Goal: Task Accomplishment & Management: Use online tool/utility

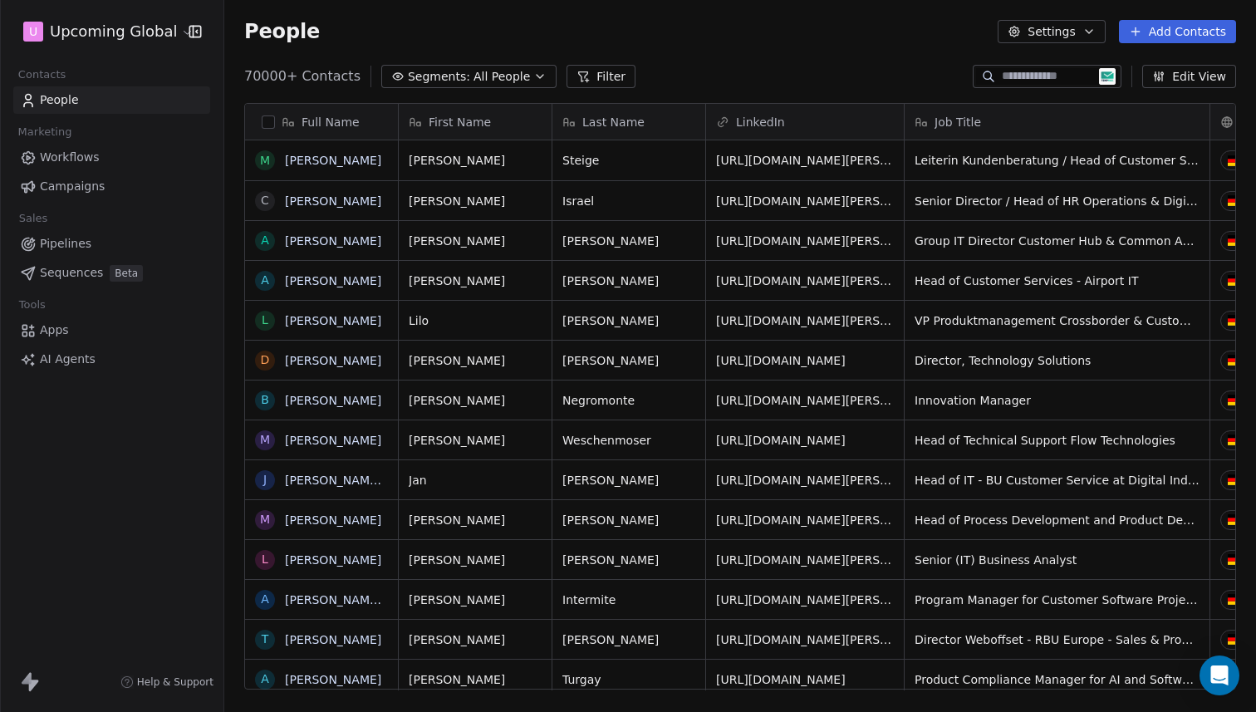
scroll to position [614, 1019]
click at [1062, 29] on button "Settings" at bounding box center [1051, 31] width 107 height 23
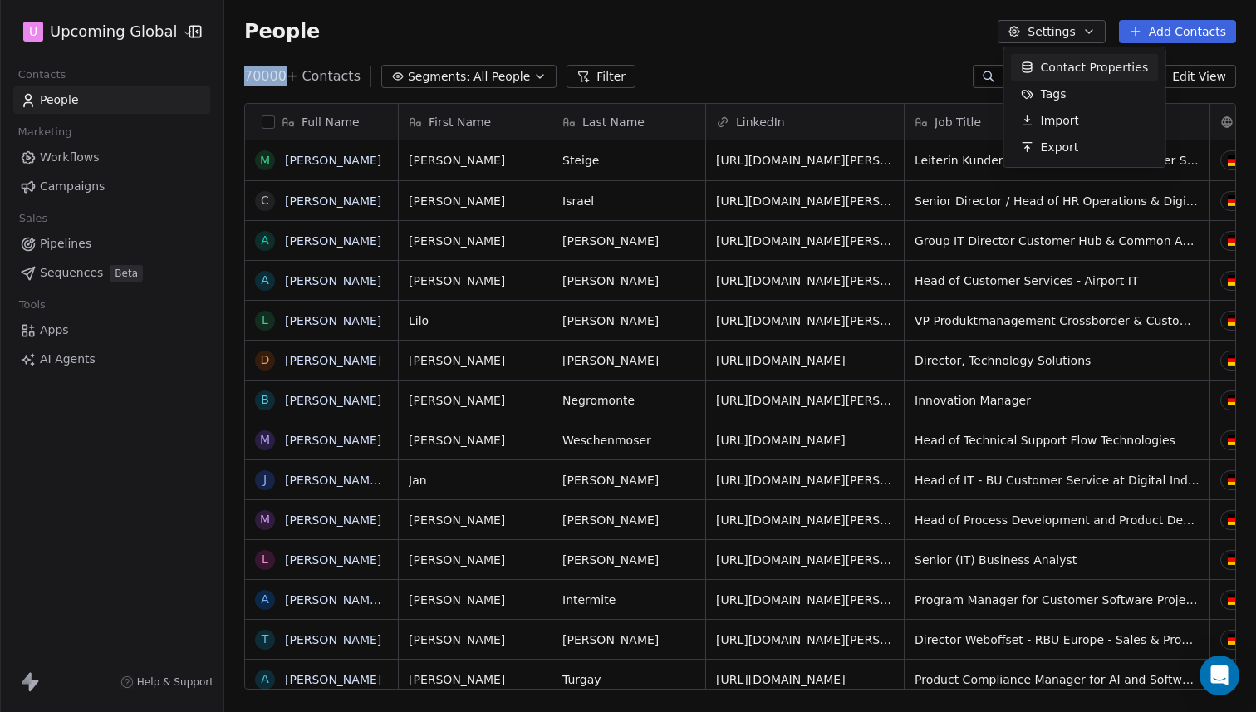
click at [1062, 29] on html "U Upcoming Global Contacts People Marketing Workflows Campaigns Sales Pipelines…" at bounding box center [628, 356] width 1256 height 712
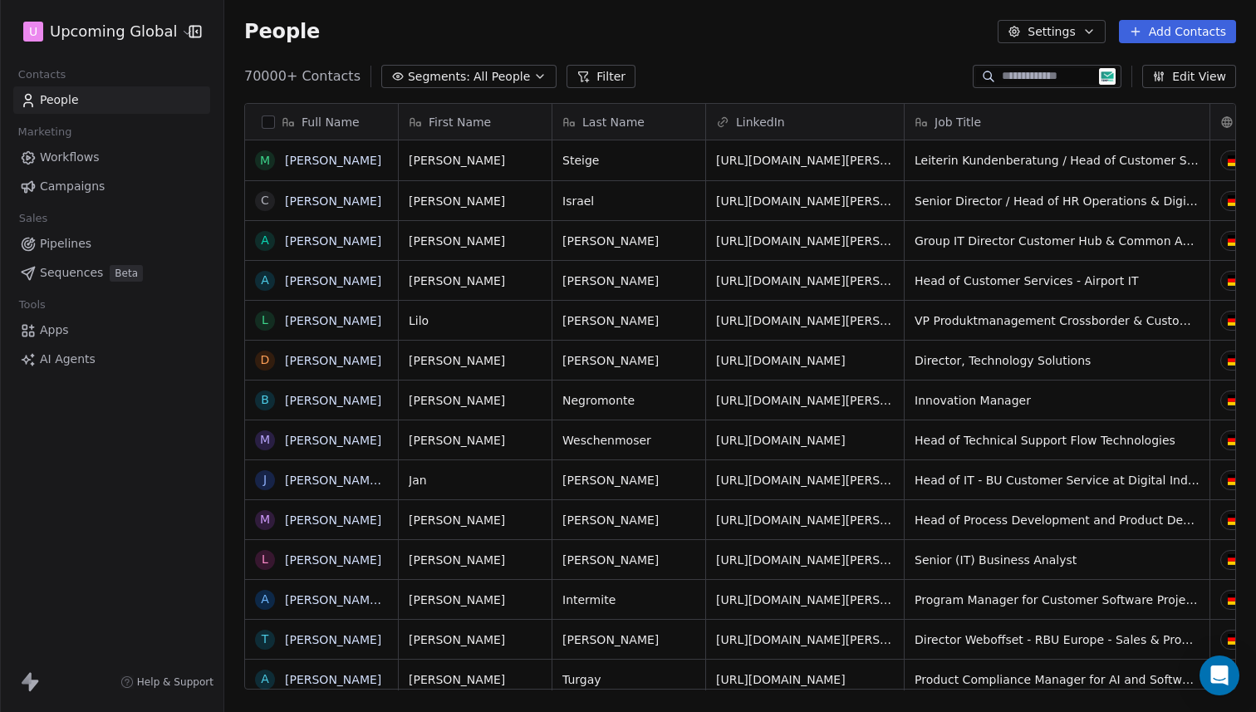
click at [283, 66] on div "70000+ Contacts Segments: All People Filter" at bounding box center [439, 76] width 391 height 23
drag, startPoint x: 359, startPoint y: 77, endPoint x: 233, endPoint y: 76, distance: 126.3
click at [233, 76] on div "70000+ Contacts Segments: All People Filter Edit View" at bounding box center [740, 76] width 1032 height 27
click at [278, 55] on div "People Settings Add Contacts" at bounding box center [740, 31] width 1032 height 63
click at [691, 42] on div "People Settings Add Contacts" at bounding box center [740, 31] width 992 height 23
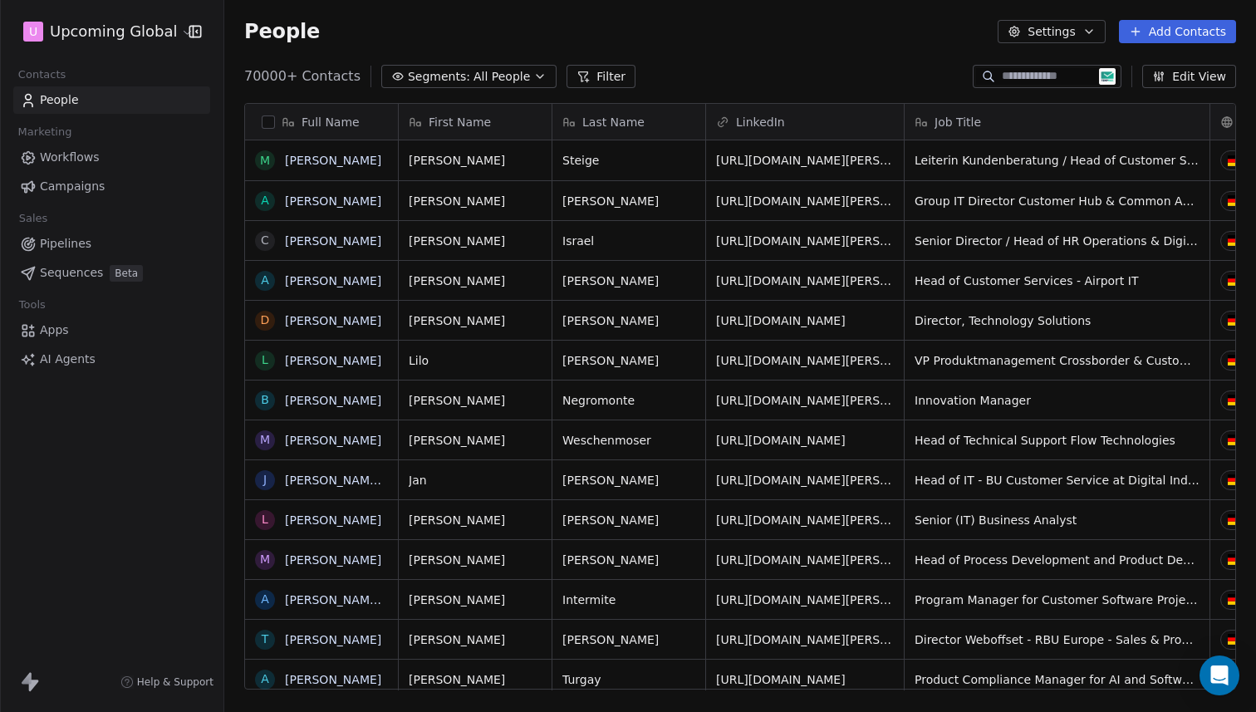
click at [271, 119] on button "button" at bounding box center [268, 121] width 13 height 13
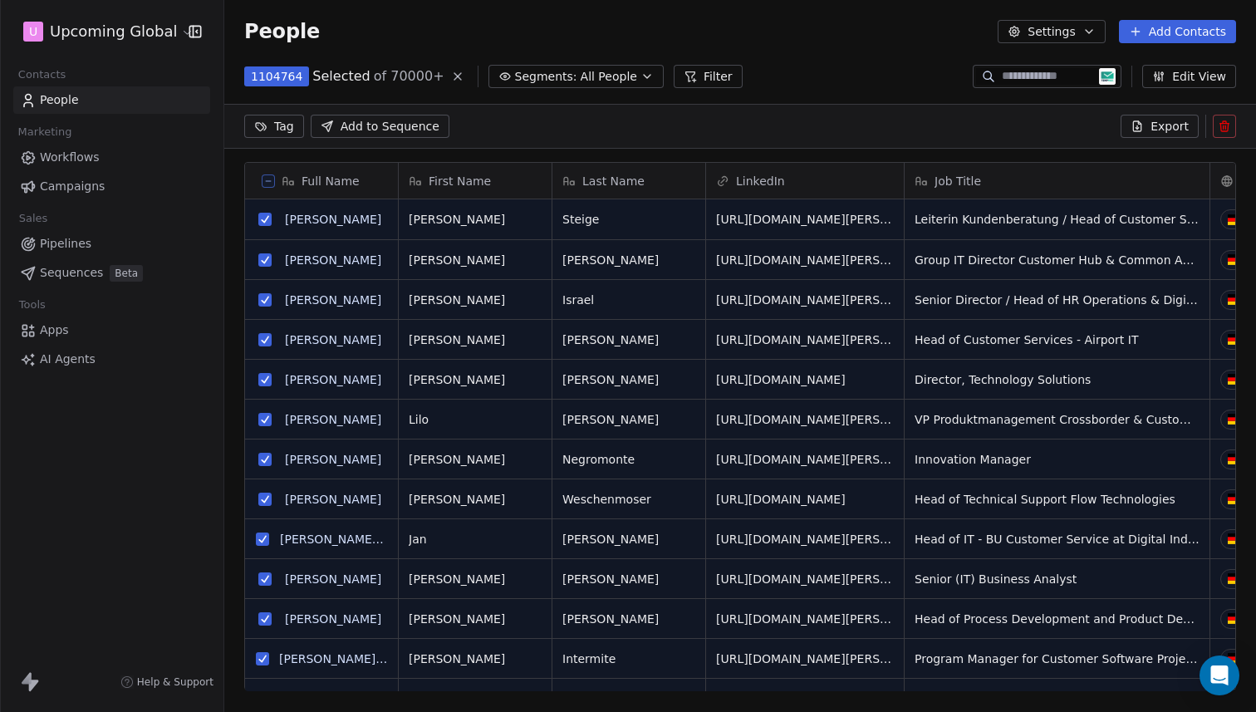
click at [267, 179] on icon at bounding box center [268, 181] width 8 height 8
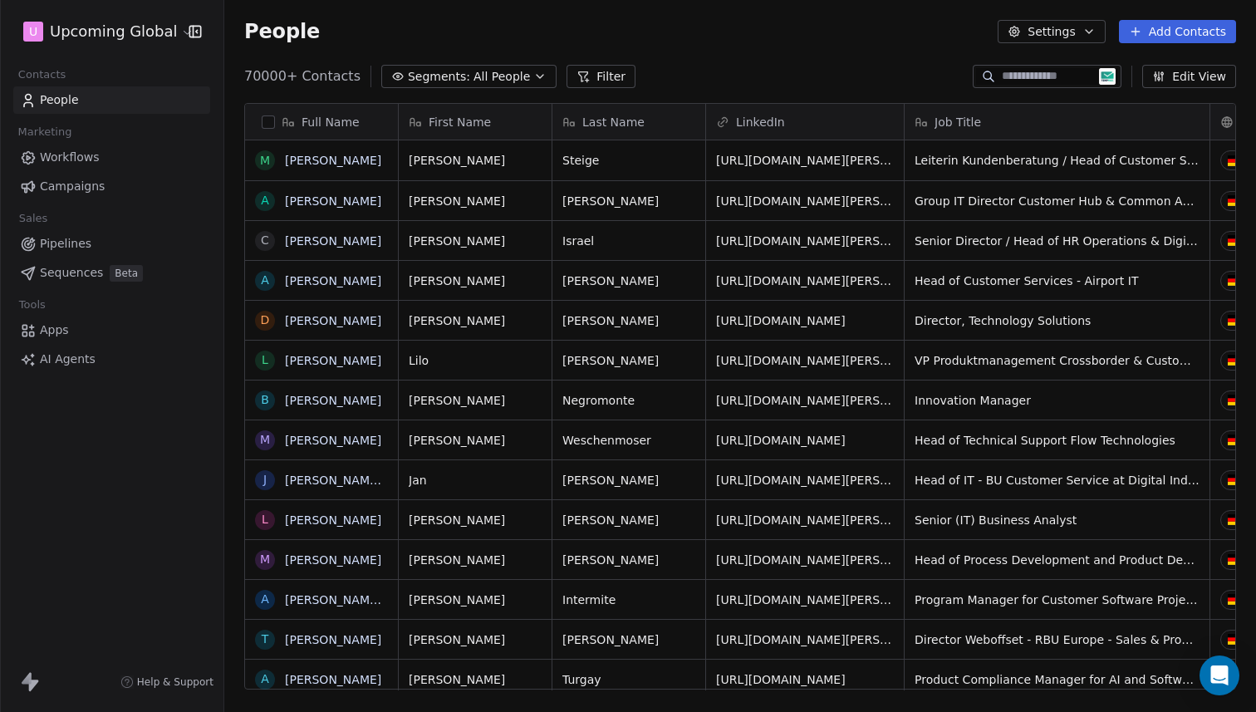
scroll to position [614, 1019]
click at [266, 127] on button "button" at bounding box center [268, 121] width 13 height 13
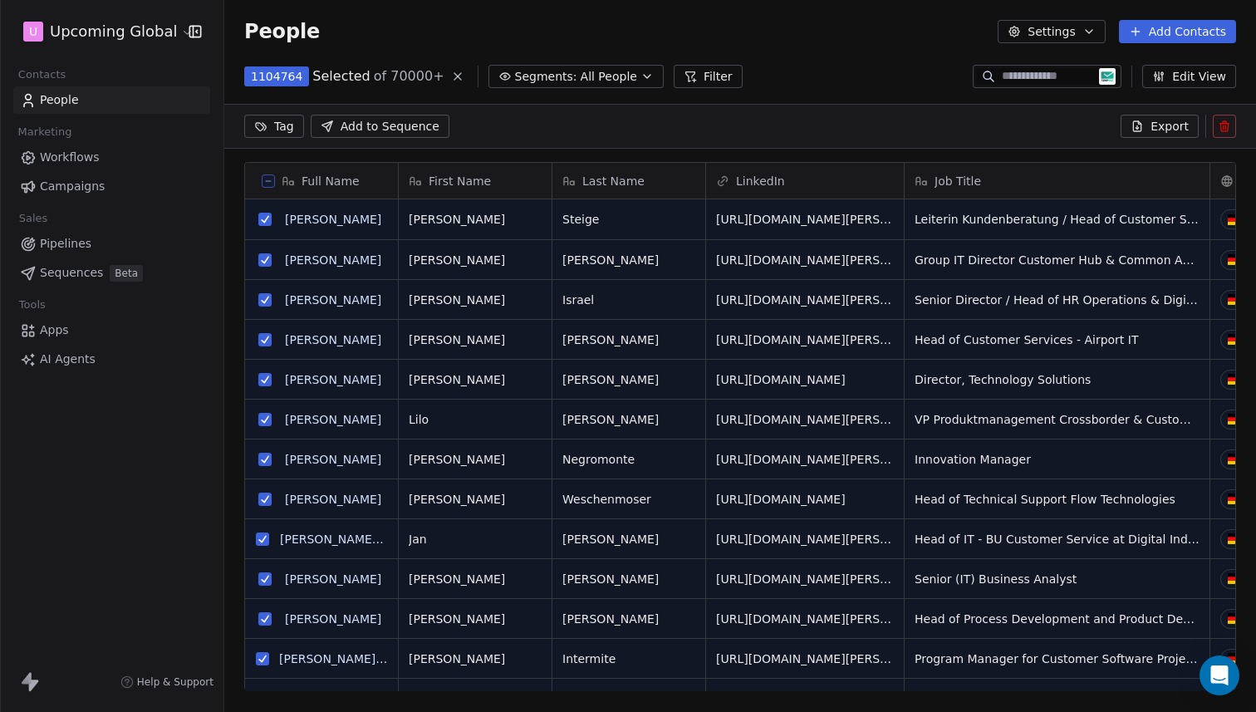
scroll to position [556, 1019]
click at [273, 182] on button at bounding box center [268, 180] width 13 height 13
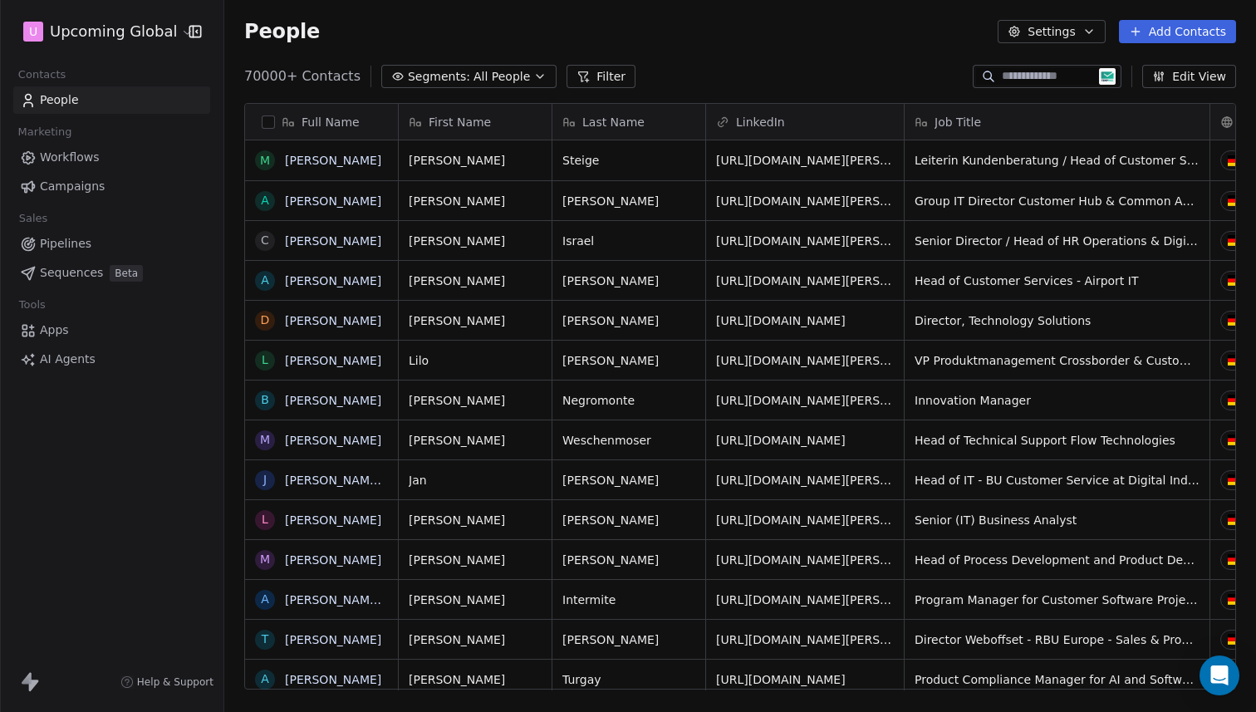
scroll to position [614, 1019]
click at [499, 78] on span "All People" at bounding box center [502, 76] width 56 height 17
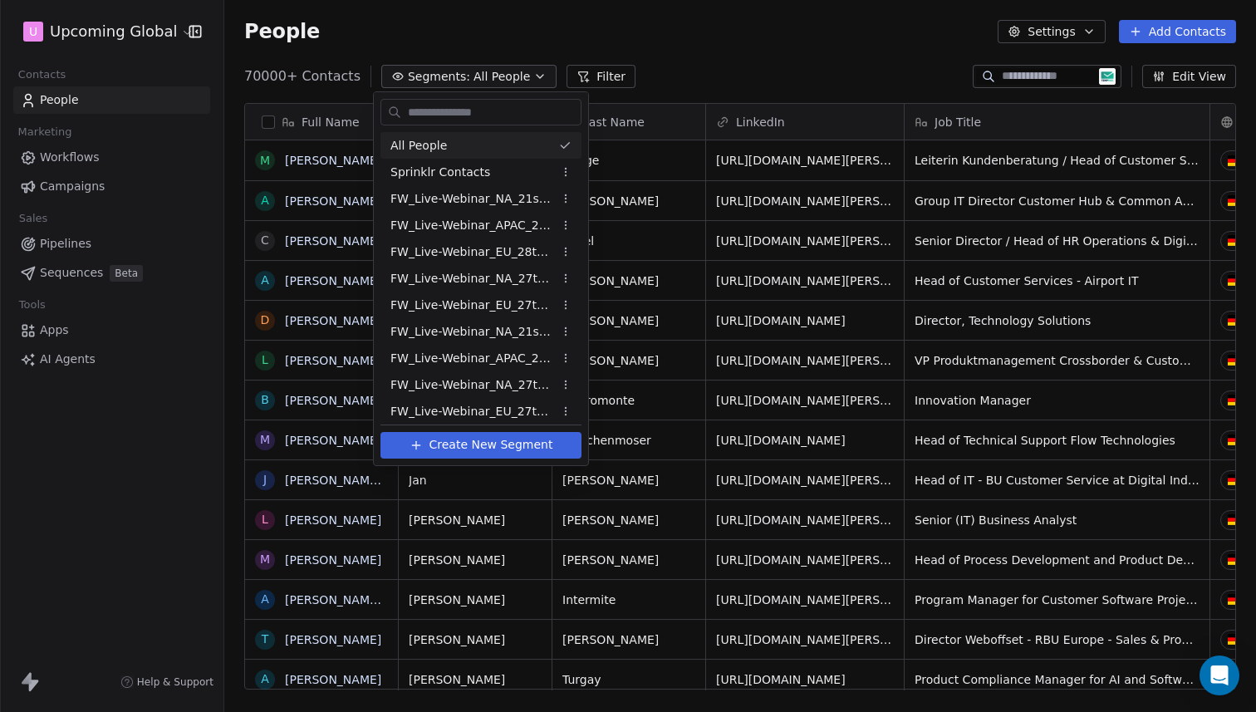
click at [499, 78] on html "U Upcoming Global Contacts People Marketing Workflows Campaigns Sales Pipelines…" at bounding box center [628, 356] width 1256 height 712
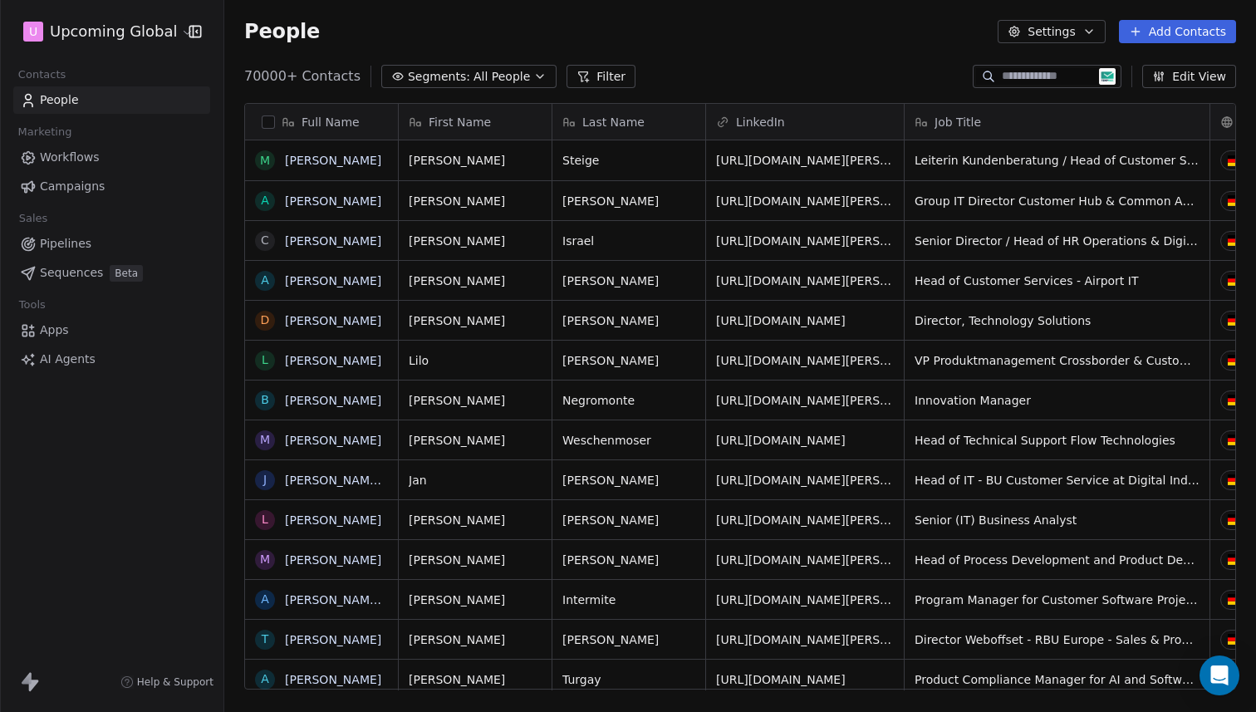
click at [271, 119] on button "button" at bounding box center [268, 121] width 13 height 13
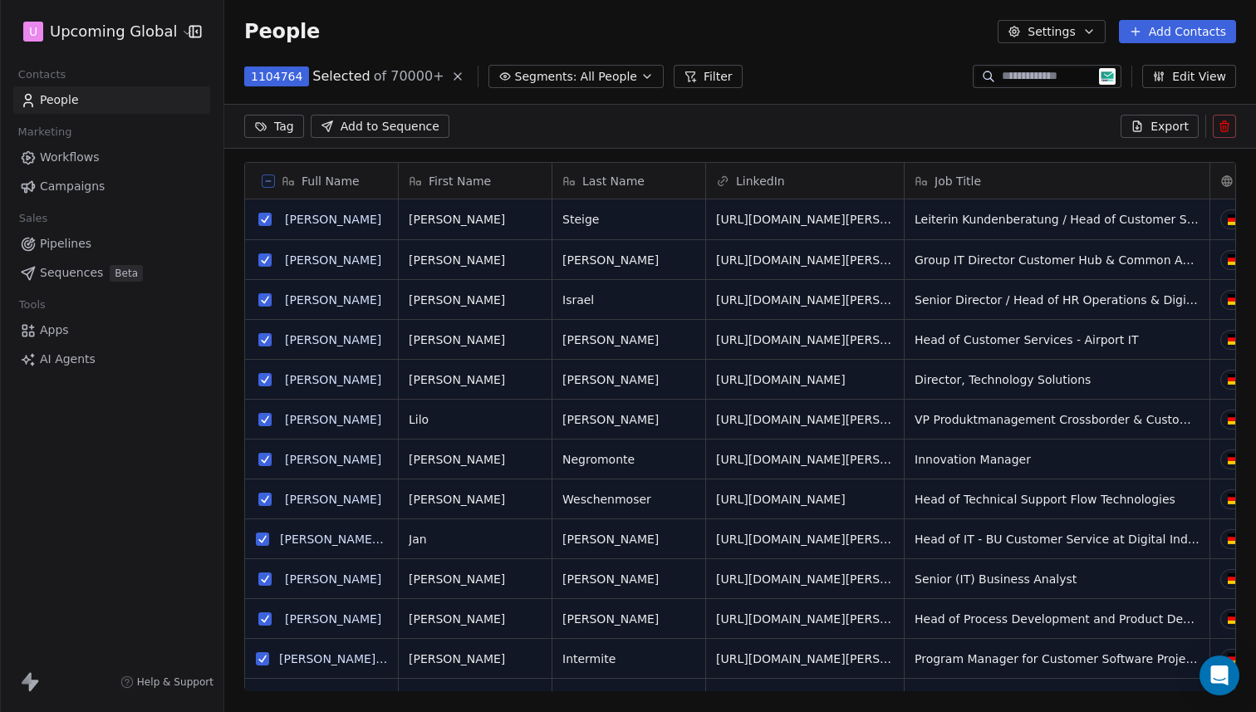
click at [270, 183] on icon at bounding box center [268, 181] width 8 height 8
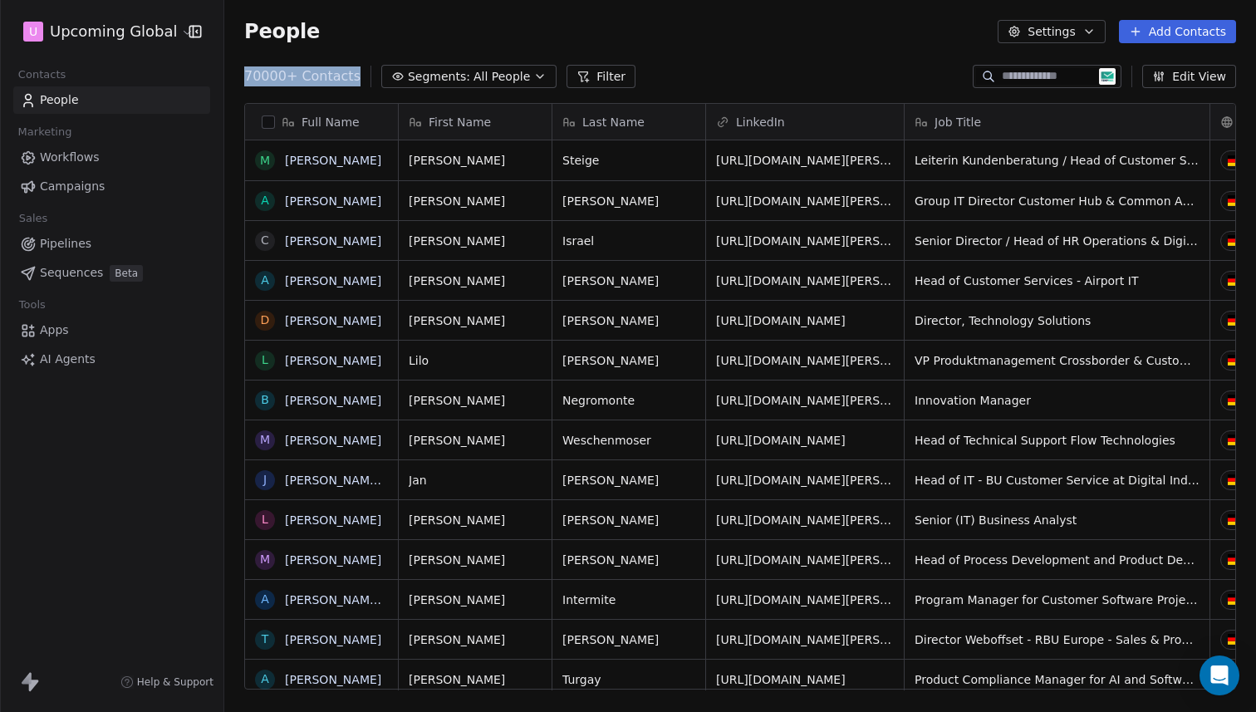
drag, startPoint x: 356, startPoint y: 74, endPoint x: 241, endPoint y: 63, distance: 116.0
click at [241, 63] on div "70000+ Contacts Segments: All People Filter Edit View" at bounding box center [740, 76] width 1032 height 27
click at [329, 27] on div "People Settings Add Contacts" at bounding box center [740, 31] width 992 height 23
click at [103, 154] on link "Workflows" at bounding box center [111, 157] width 197 height 27
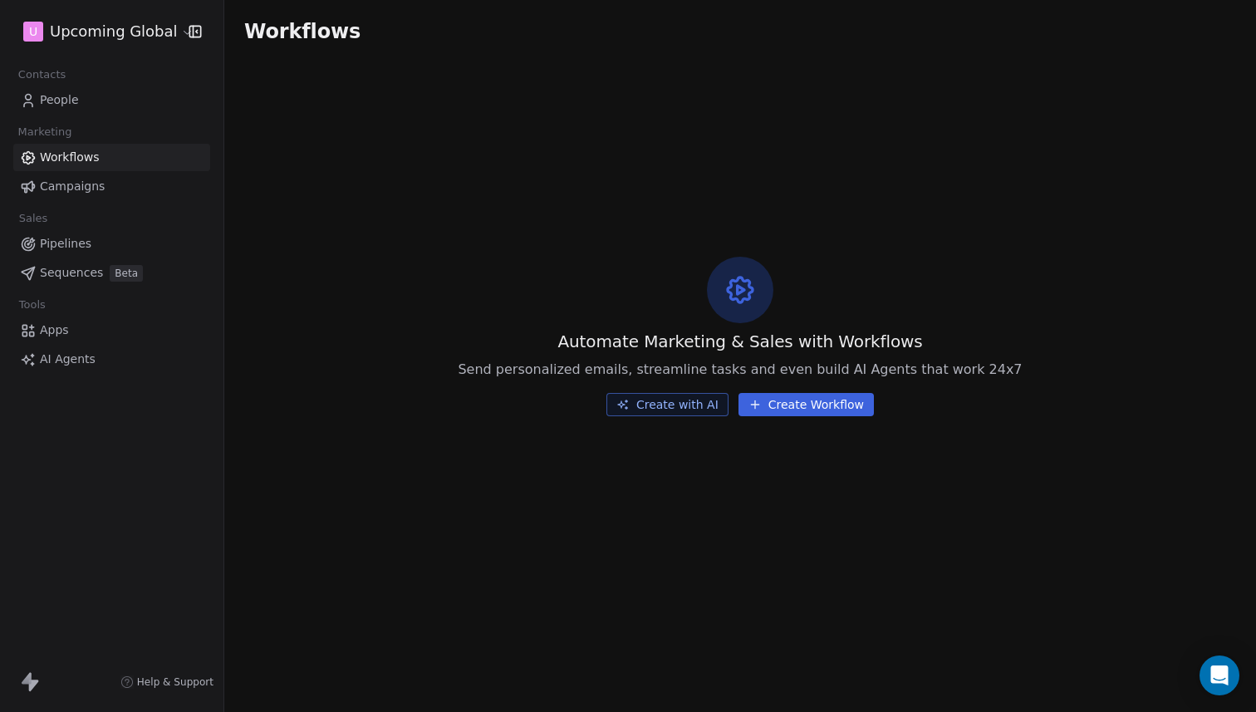
click at [817, 402] on button "Create Workflow" at bounding box center [806, 404] width 135 height 23
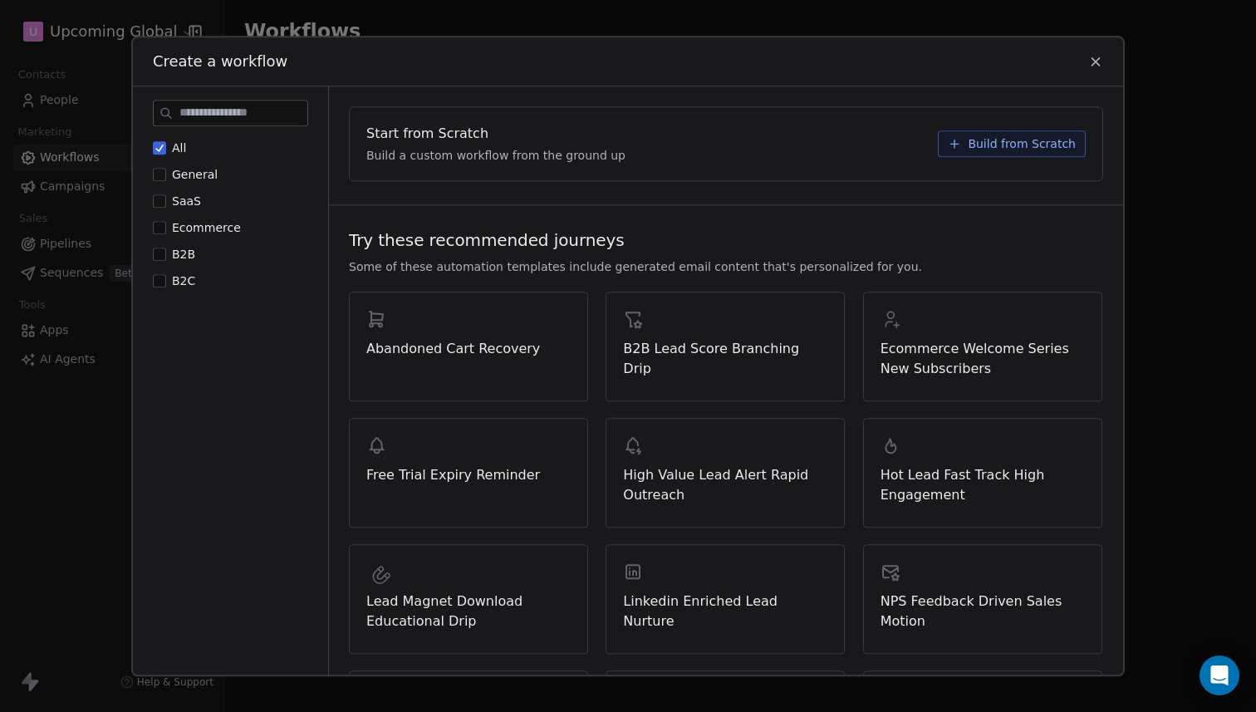
click at [975, 142] on span "Build from Scratch" at bounding box center [1022, 143] width 108 height 17
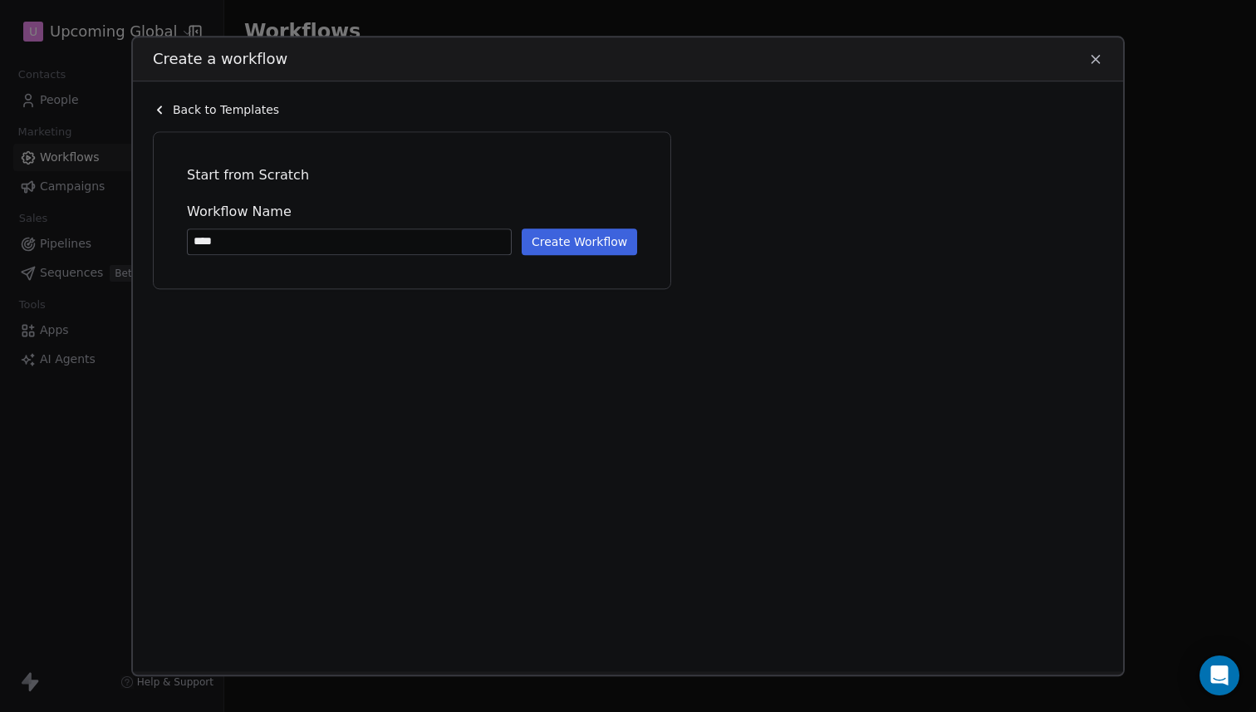
type input "****"
click at [558, 241] on button "Create Workflow" at bounding box center [579, 241] width 115 height 27
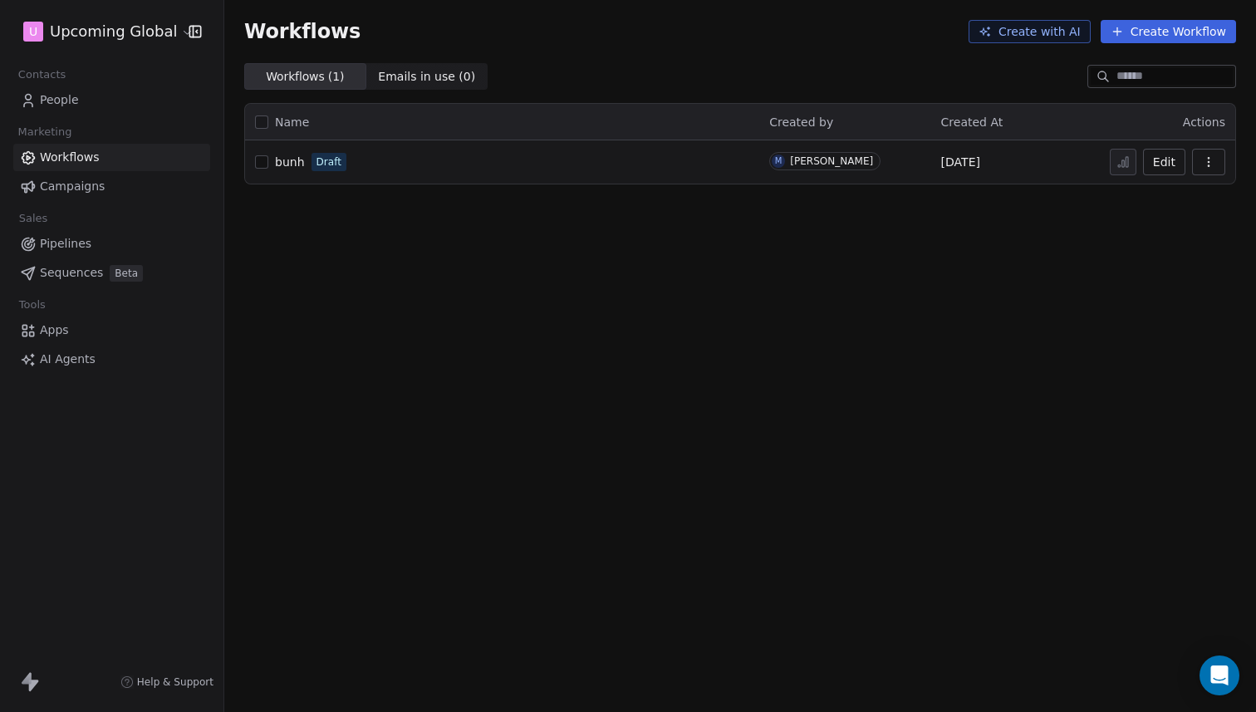
click at [312, 169] on span "Draft" at bounding box center [329, 162] width 35 height 18
click at [270, 140] on td "bunh Draft" at bounding box center [502, 161] width 514 height 43
click at [1203, 157] on icon "button" at bounding box center [1208, 161] width 13 height 13
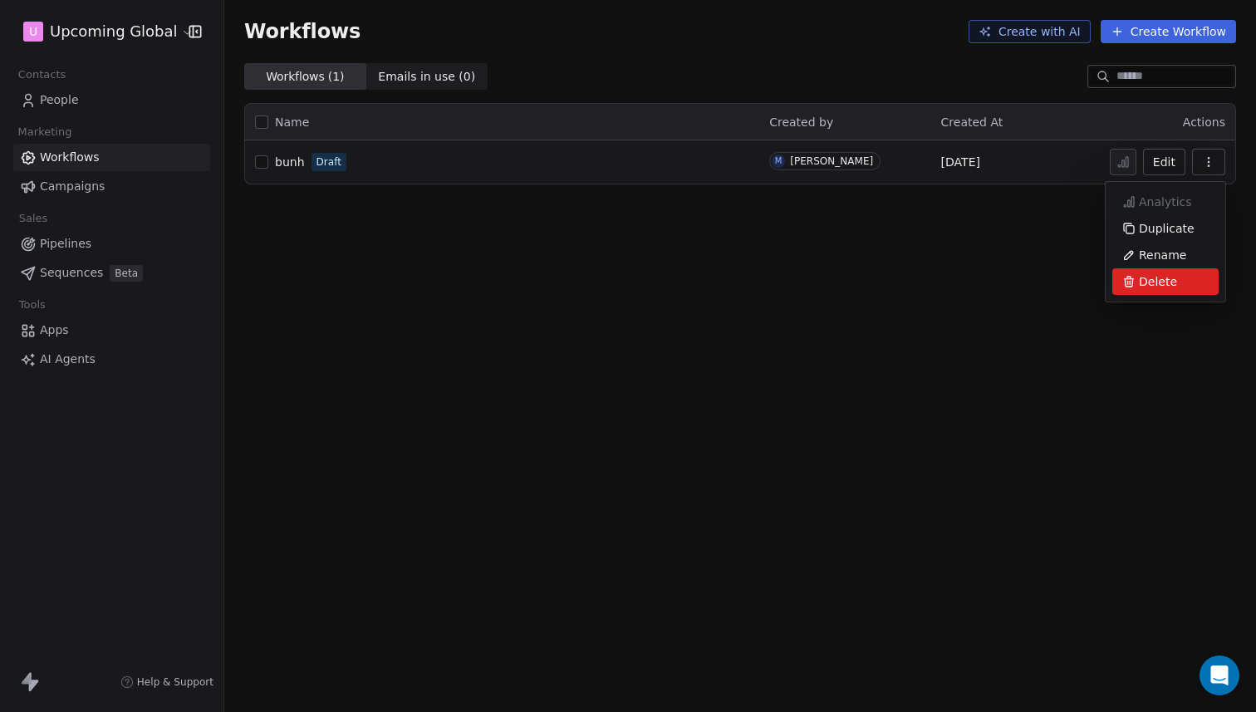
click at [1134, 288] on div "Delete" at bounding box center [1165, 281] width 106 height 27
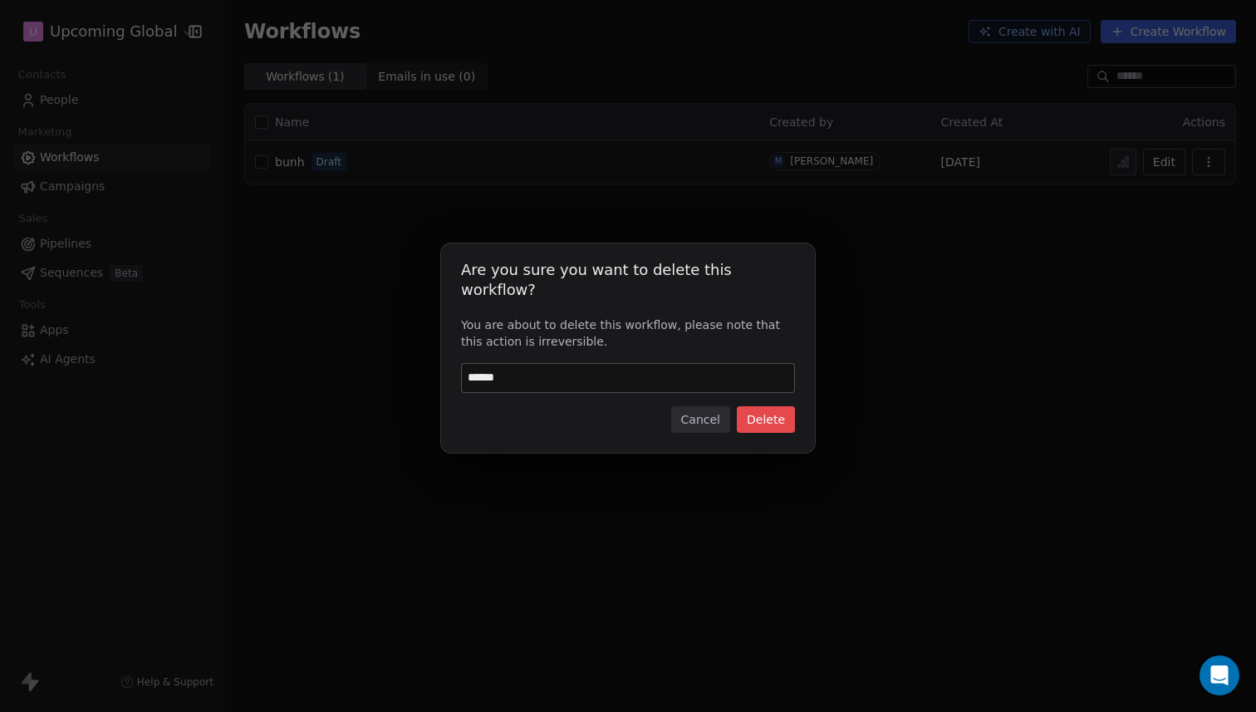
type input "******"
click at [774, 413] on button "Delete" at bounding box center [766, 419] width 58 height 27
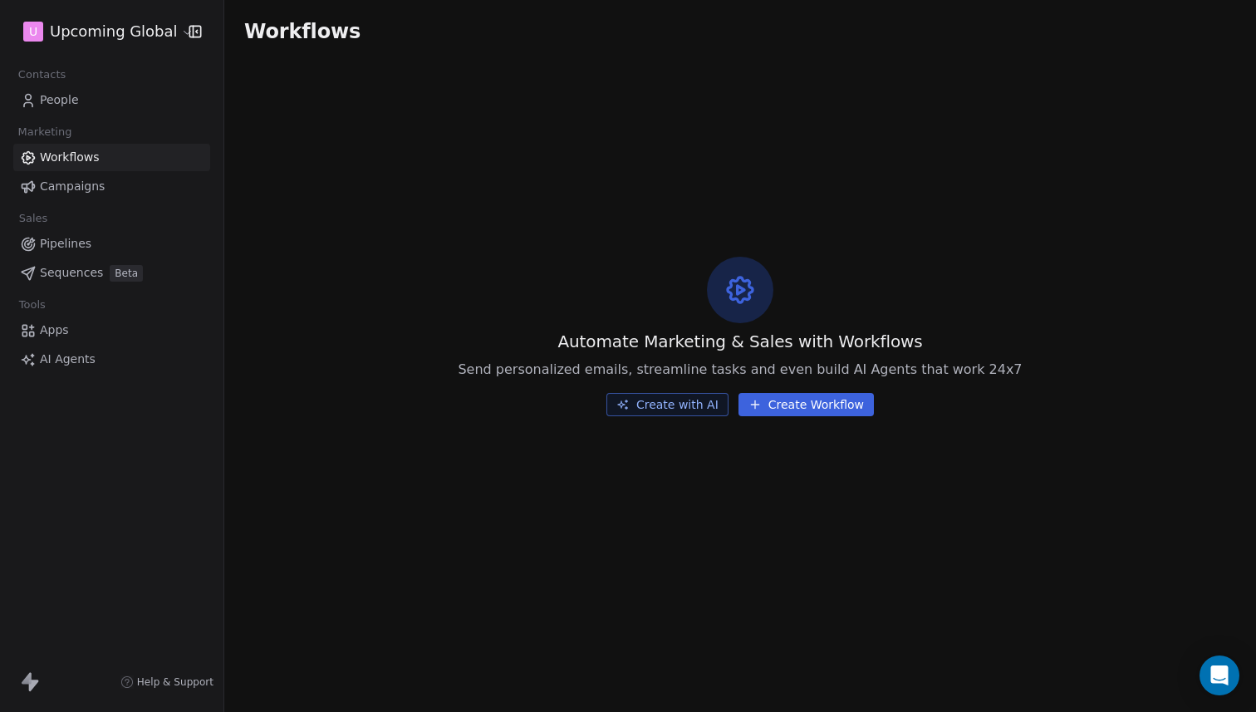
click at [101, 101] on link "People" at bounding box center [111, 99] width 197 height 27
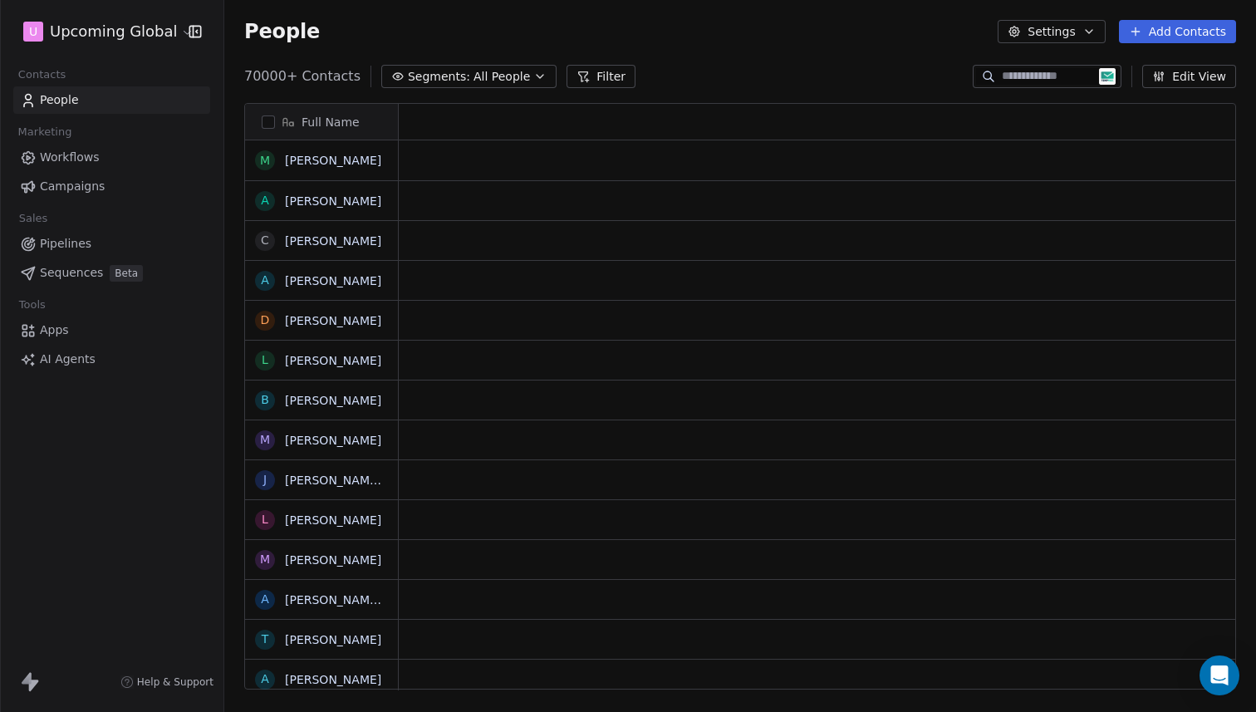
scroll to position [614, 1019]
